Goal: Share content: Share content

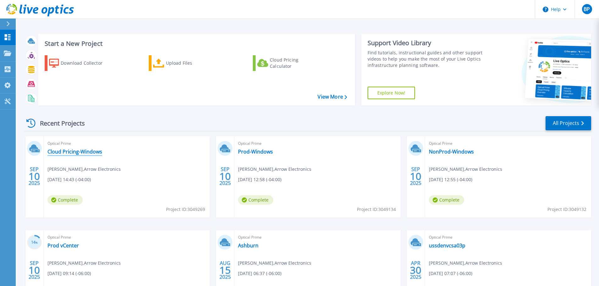
click at [74, 151] on link "Cloud Pricing-Windows" at bounding box center [74, 152] width 55 height 6
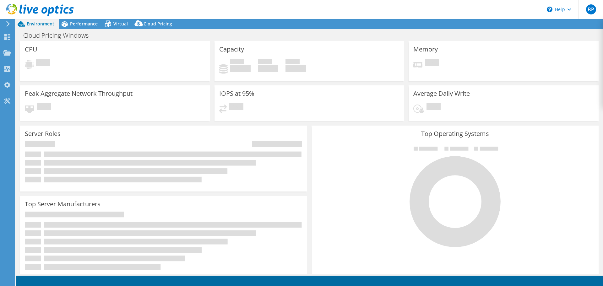
select select "USWest"
select select "USD"
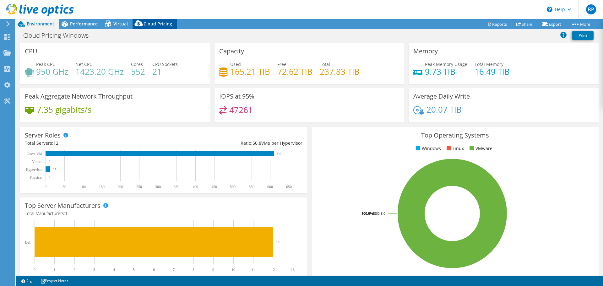
click at [142, 20] on icon at bounding box center [139, 25] width 13 height 13
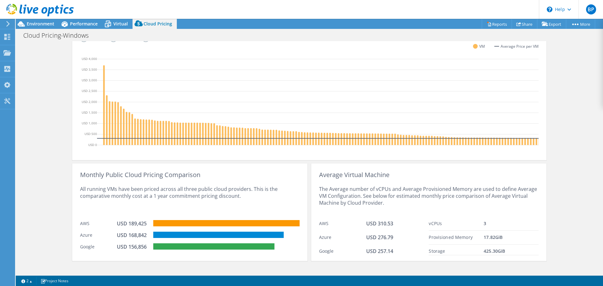
scroll to position [191, 0]
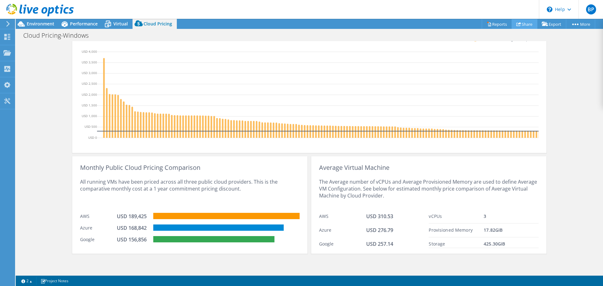
click at [523, 24] on link "Share" at bounding box center [525, 24] width 26 height 10
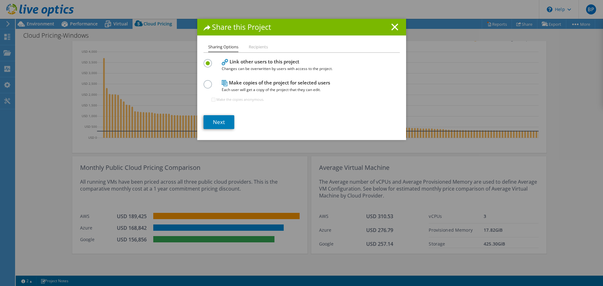
click at [255, 47] on li "Recipients" at bounding box center [258, 47] width 19 height 8
click at [216, 122] on link "Next" at bounding box center [219, 122] width 31 height 14
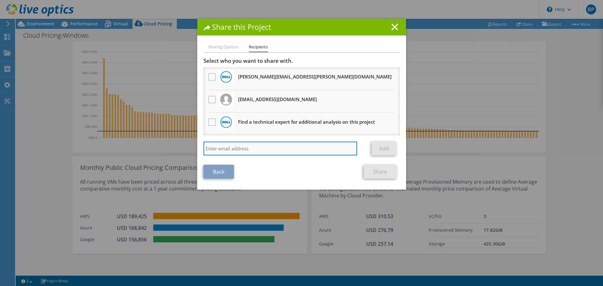
click at [224, 148] on input "search" at bounding box center [281, 149] width 154 height 14
type input "bradley.laing@arrow.com"
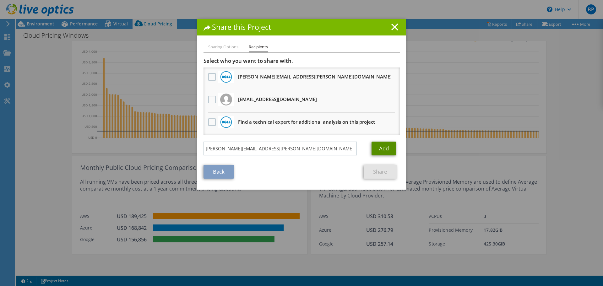
click at [385, 150] on link "Add" at bounding box center [384, 149] width 25 height 14
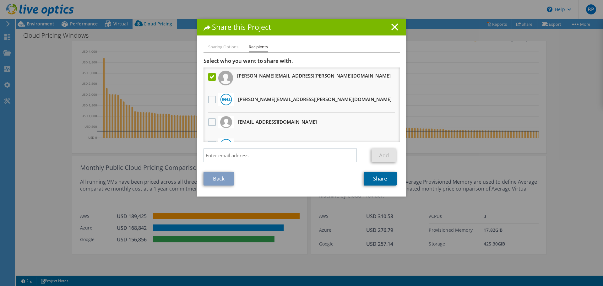
click at [380, 178] on link "Share" at bounding box center [380, 179] width 33 height 14
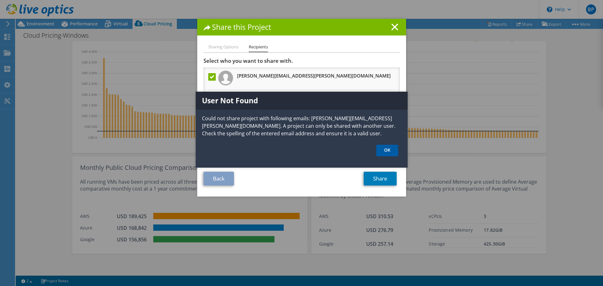
click at [387, 149] on link "OK" at bounding box center [387, 151] width 22 height 12
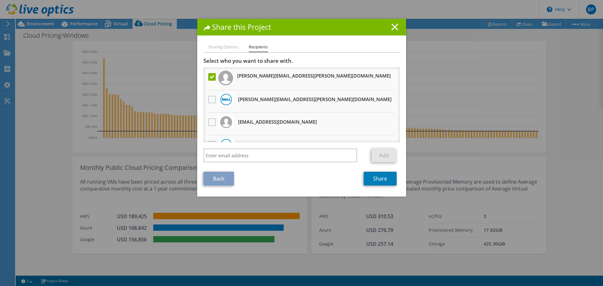
click at [393, 28] on line at bounding box center [395, 27] width 6 height 6
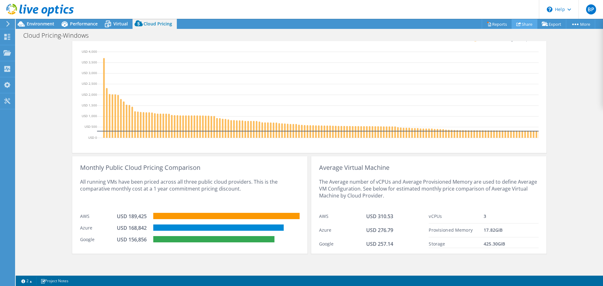
click at [527, 23] on link "Share" at bounding box center [525, 24] width 26 height 10
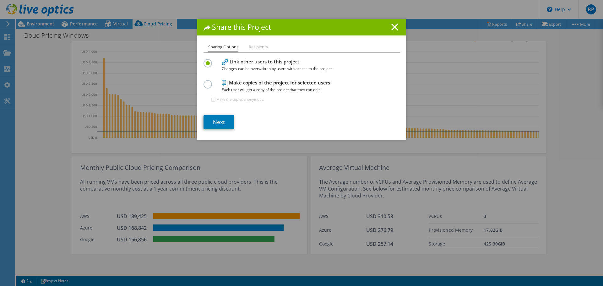
click at [246, 84] on h4 "Make copies of the project for selected users Each user will get a copy of the …" at bounding box center [300, 86] width 157 height 14
click at [205, 82] on label at bounding box center [209, 81] width 11 height 2
click at [0, 0] on input "radio" at bounding box center [0, 0] width 0 height 0
click at [214, 120] on link "Next" at bounding box center [219, 122] width 31 height 14
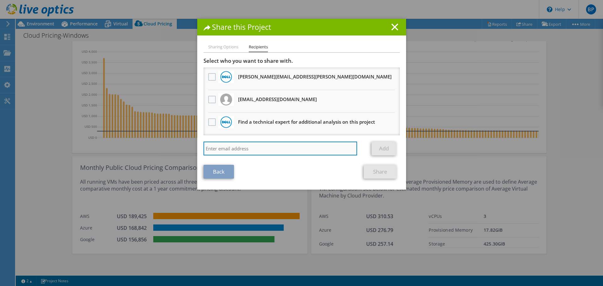
click at [251, 147] on input "search" at bounding box center [281, 149] width 154 height 14
type input "bradley.laing@arrow.com"
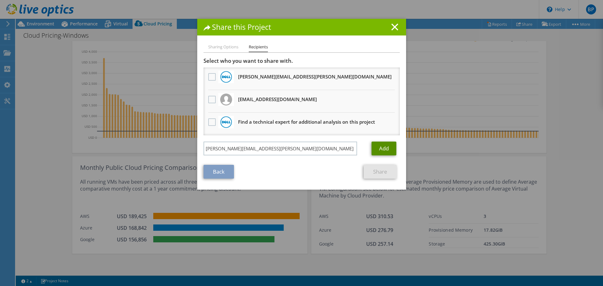
click at [387, 147] on link "Add" at bounding box center [384, 149] width 25 height 14
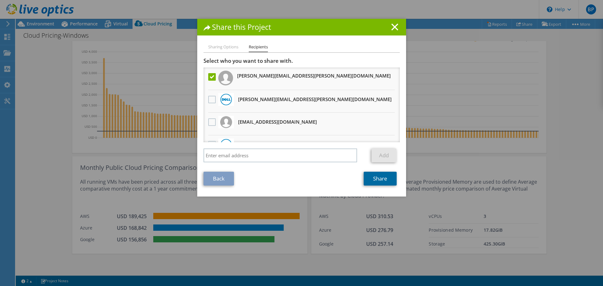
click at [376, 180] on link "Share" at bounding box center [380, 179] width 33 height 14
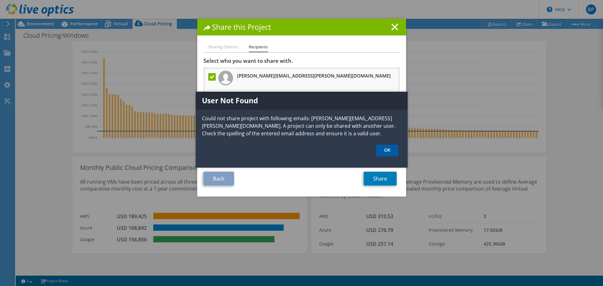
click at [386, 151] on link "OK" at bounding box center [387, 151] width 22 height 12
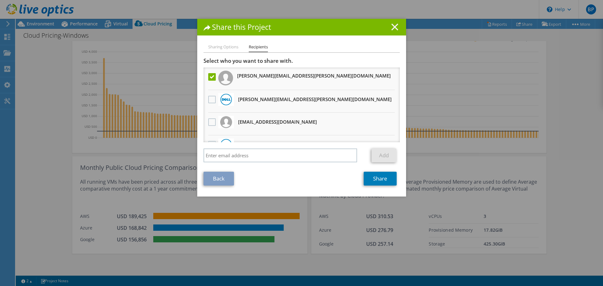
click at [392, 27] on line at bounding box center [395, 27] width 6 height 6
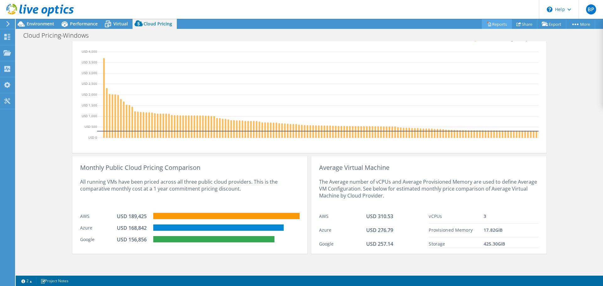
click at [494, 24] on link "Reports" at bounding box center [497, 24] width 30 height 10
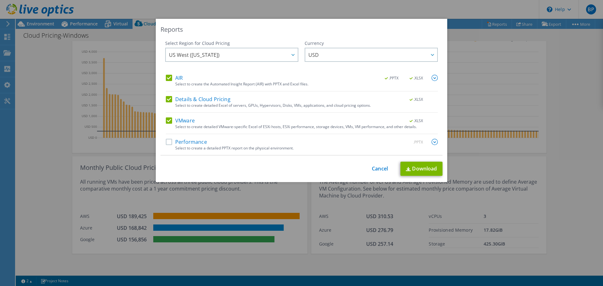
click at [168, 120] on label "VMware" at bounding box center [180, 121] width 29 height 6
click at [0, 0] on input "VMware" at bounding box center [0, 0] width 0 height 0
click at [413, 166] on link "Download" at bounding box center [422, 169] width 42 height 14
click at [373, 168] on link "Cancel" at bounding box center [380, 169] width 16 height 6
